Goal: Task Accomplishment & Management: Manage account settings

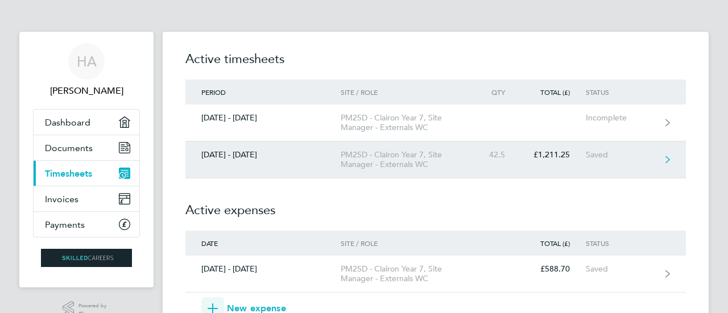
click at [233, 156] on div "[DATE] - [DATE]" at bounding box center [262, 155] width 155 height 10
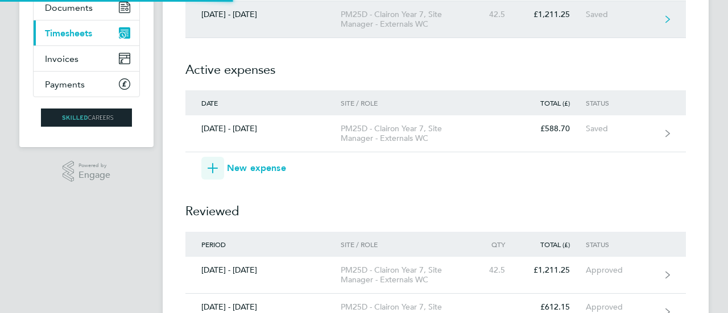
scroll to position [175, 0]
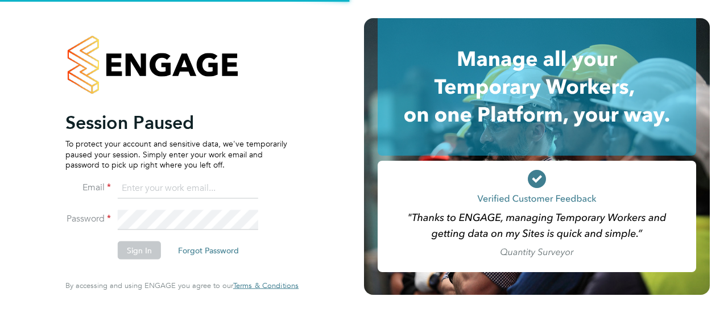
type input "hrn2286@gmail.com"
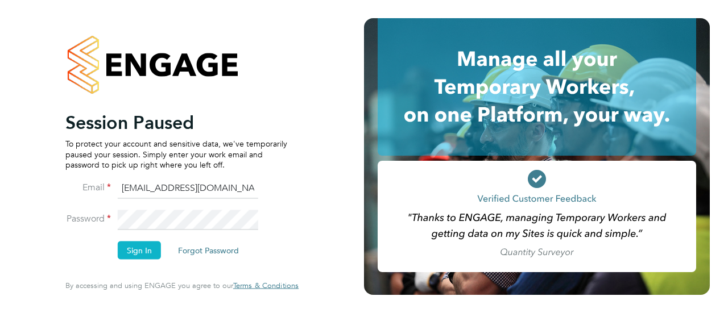
click at [269, 186] on li "Email hrn2286@gmail.com" at bounding box center [176, 194] width 222 height 32
click at [147, 246] on button "Sign In" at bounding box center [139, 251] width 43 height 18
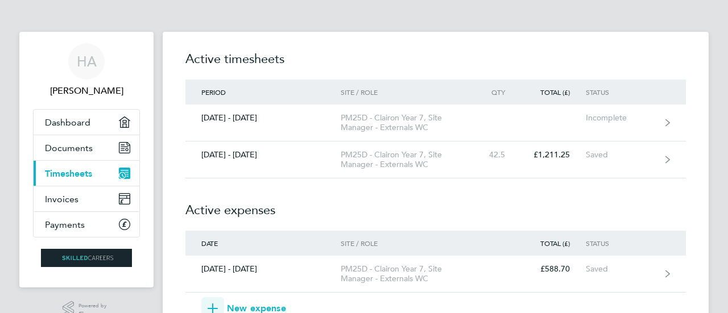
click at [73, 171] on span "Timesheets" at bounding box center [68, 173] width 47 height 11
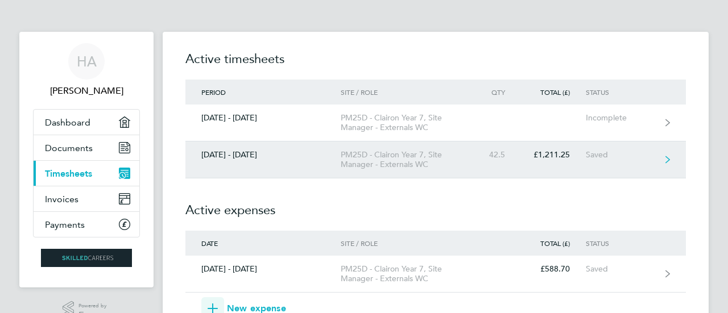
click at [239, 167] on link "[DATE] - [DATE] PM25D - Clairon Year 7, Site Manager - Externals WC 42.5 £1,211…" at bounding box center [435, 160] width 501 height 37
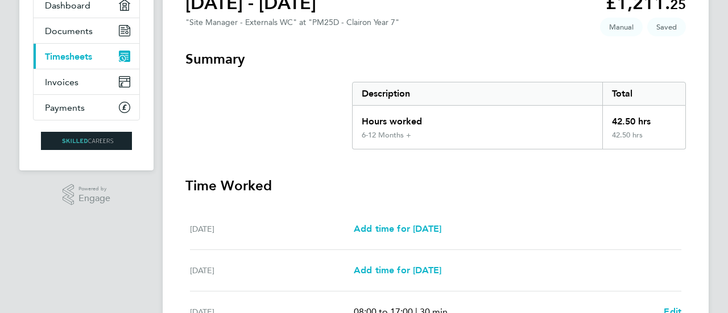
scroll to position [470, 0]
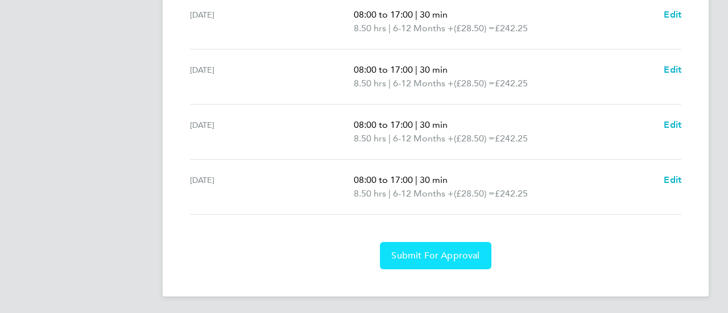
click at [419, 250] on span "Submit For Approval" at bounding box center [435, 255] width 88 height 11
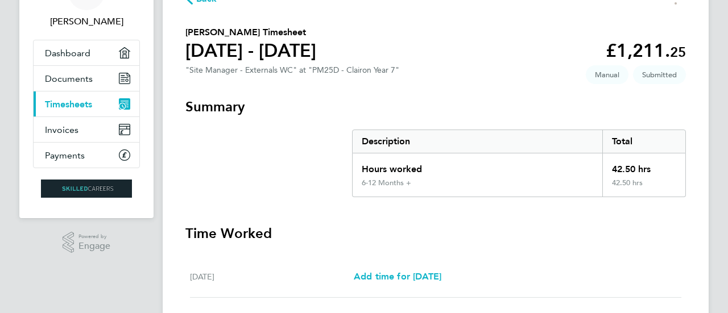
scroll to position [0, 0]
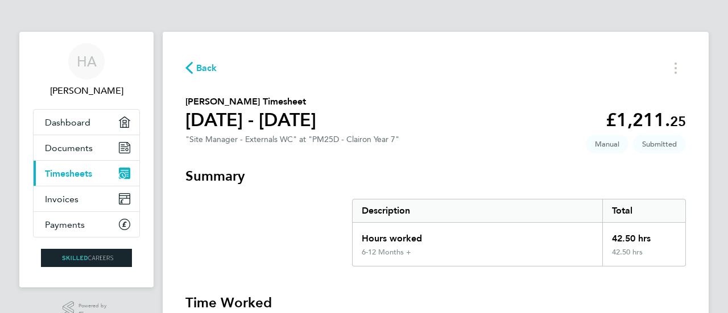
click at [65, 169] on span "Timesheets" at bounding box center [68, 173] width 47 height 11
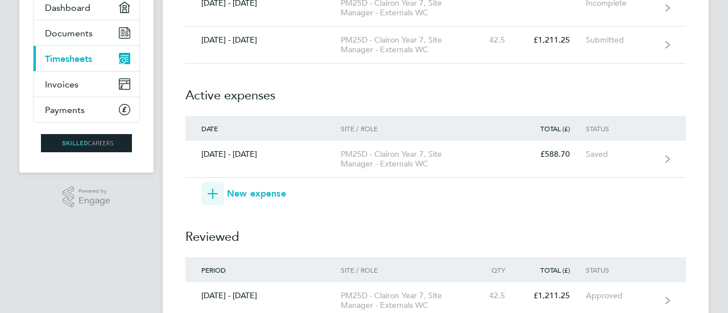
scroll to position [116, 0]
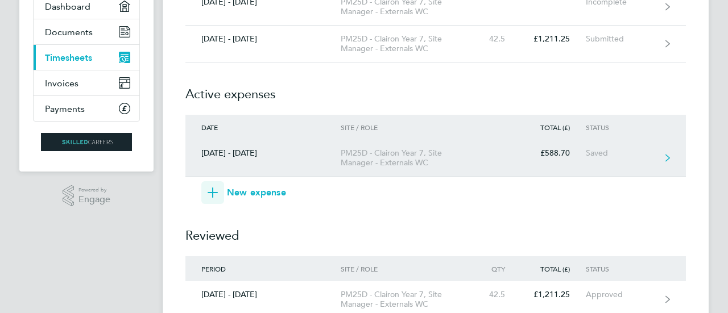
click at [436, 152] on div "PM25D - Clairon Year 7, Site Manager - Externals WC" at bounding box center [406, 157] width 130 height 19
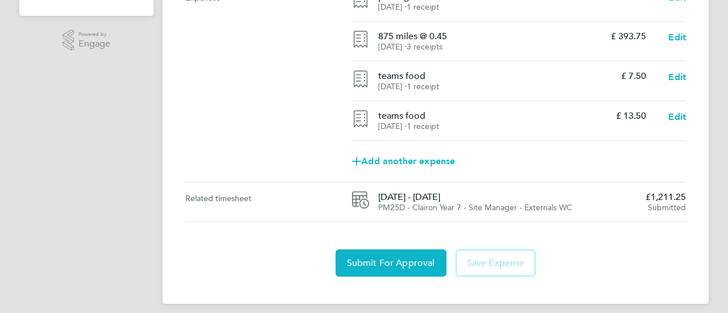
scroll to position [280, 0]
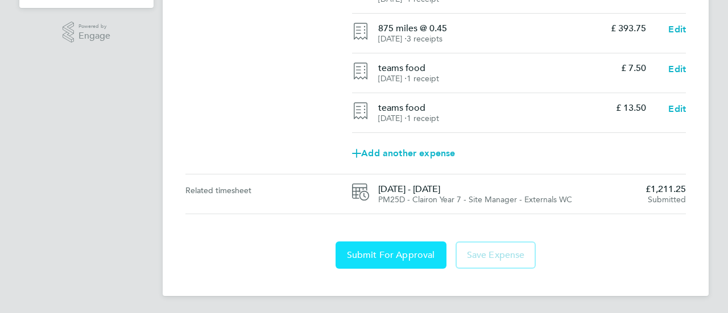
click at [406, 263] on button "Submit For Approval" at bounding box center [391, 255] width 111 height 27
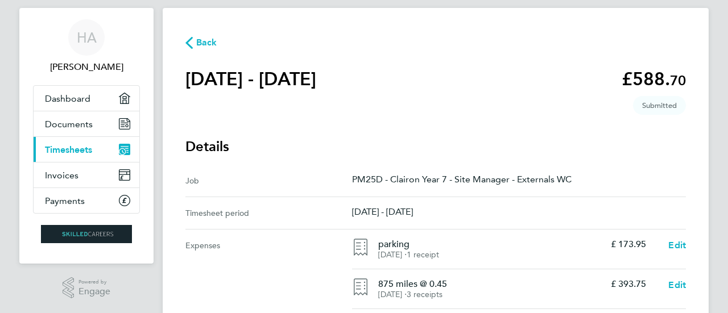
scroll to position [0, 0]
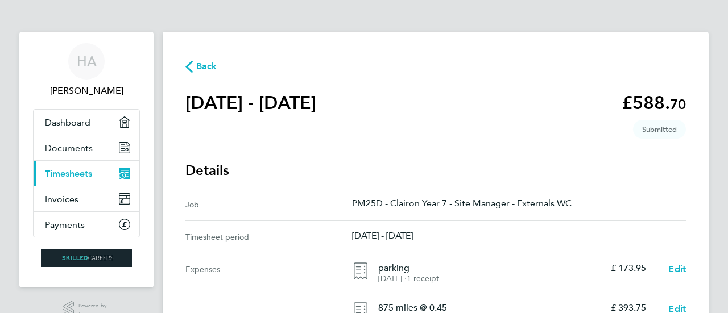
click at [201, 68] on span "Back" at bounding box center [206, 67] width 21 height 14
